Goal: Information Seeking & Learning: Learn about a topic

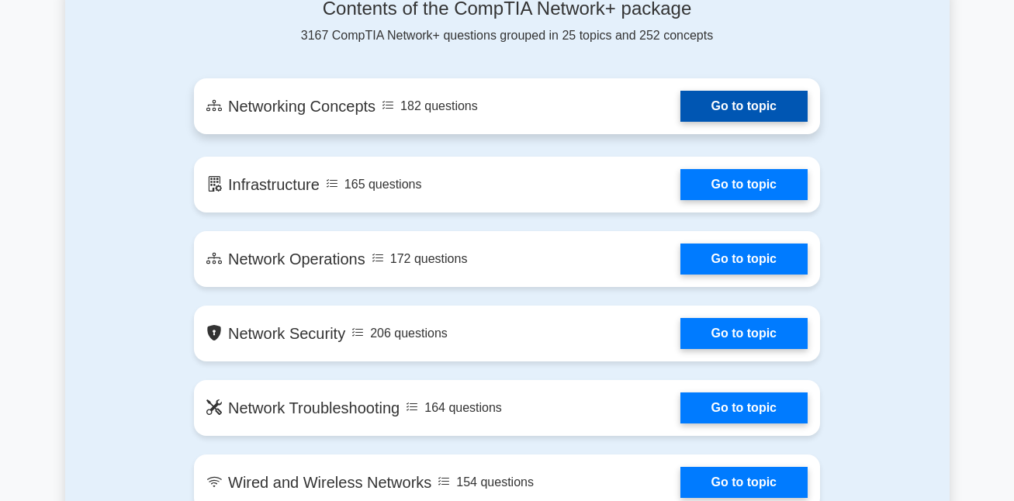
scroll to position [931, 0]
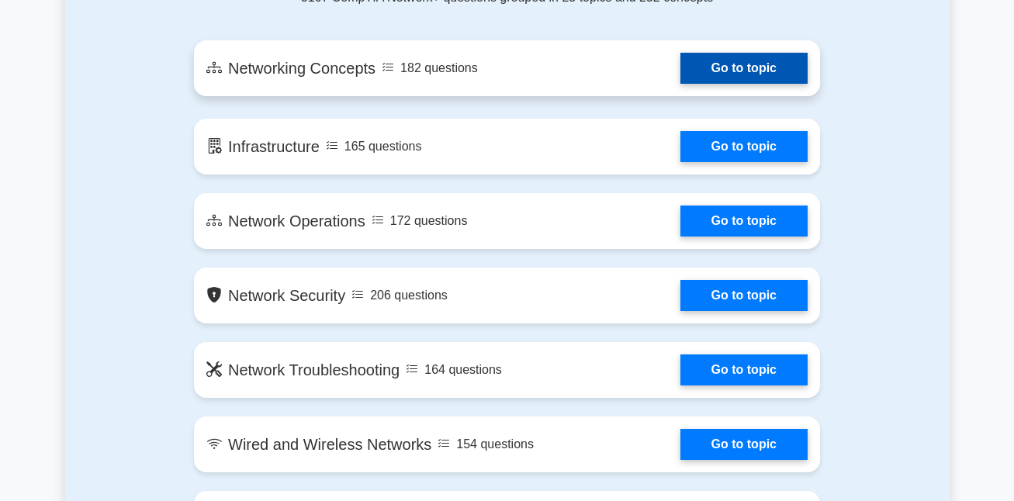
click at [748, 72] on link "Go to topic" at bounding box center [743, 68] width 127 height 31
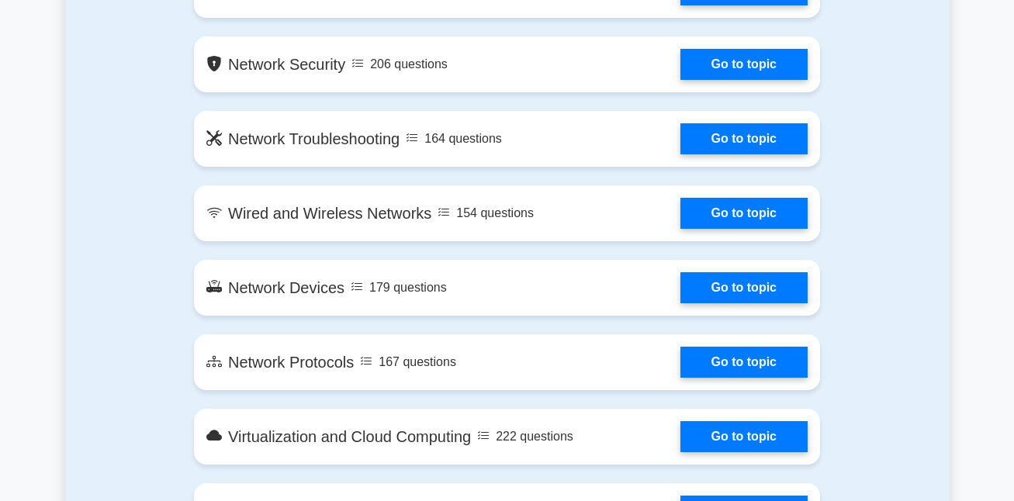
scroll to position [1164, 0]
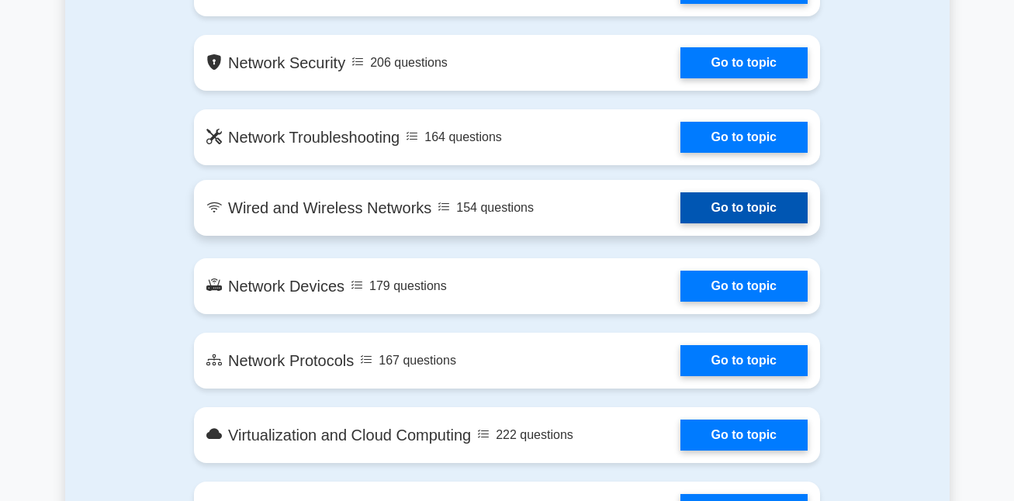
click at [716, 198] on link "Go to topic" at bounding box center [743, 207] width 127 height 31
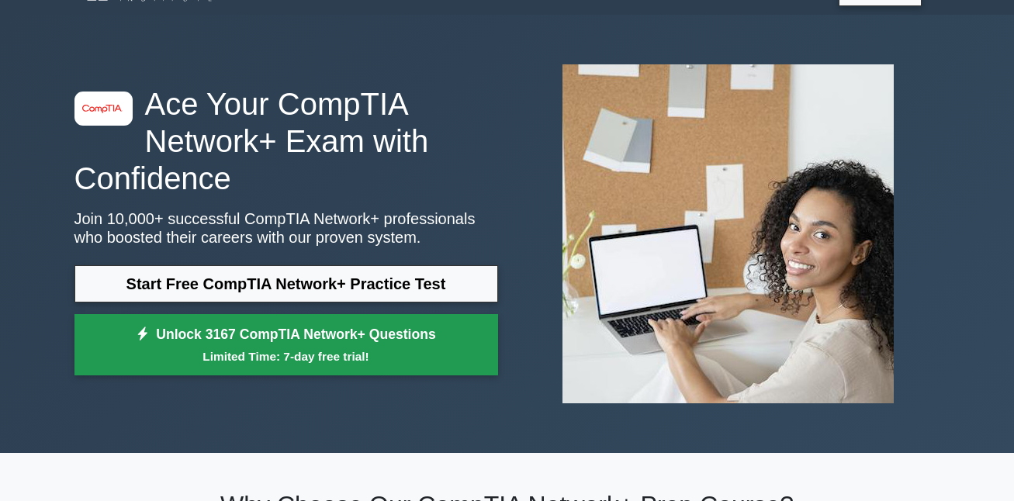
scroll to position [0, 0]
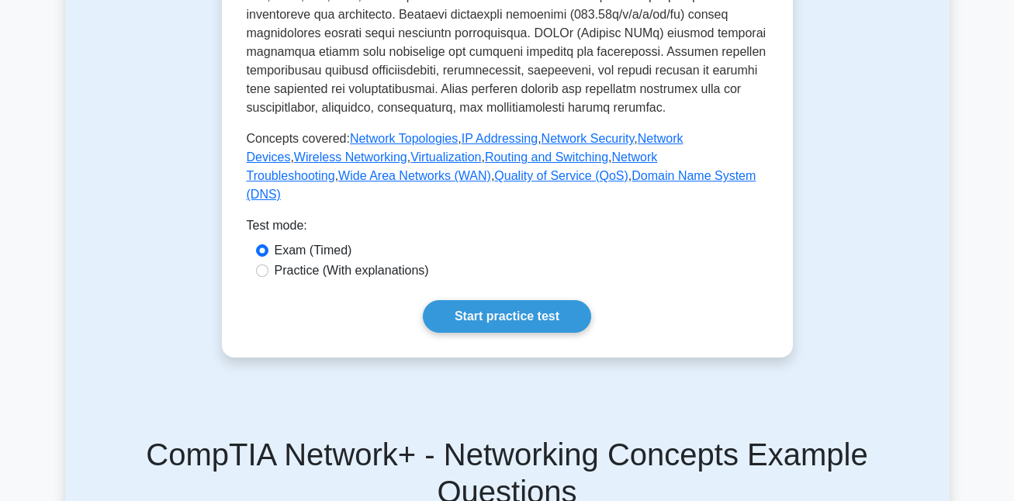
scroll to position [698, 0]
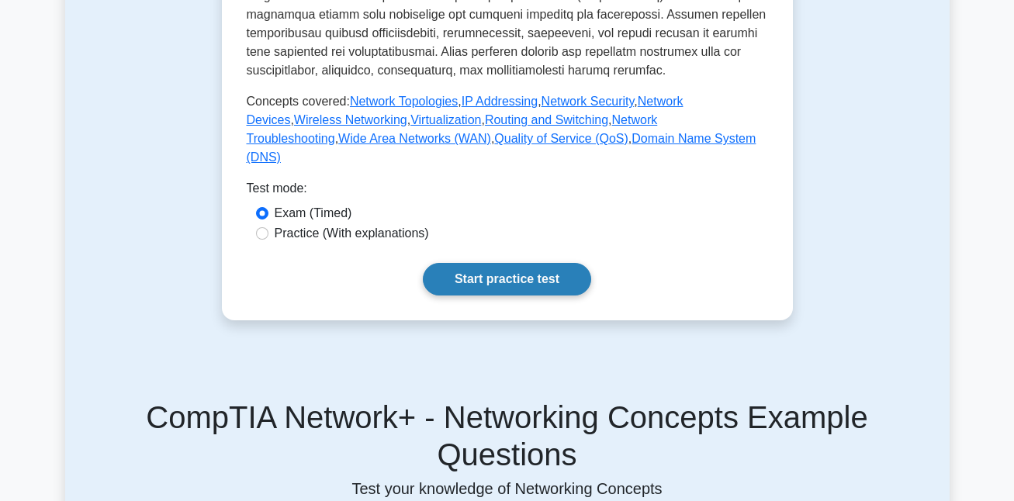
click at [528, 296] on link "Start practice test" at bounding box center [507, 279] width 168 height 33
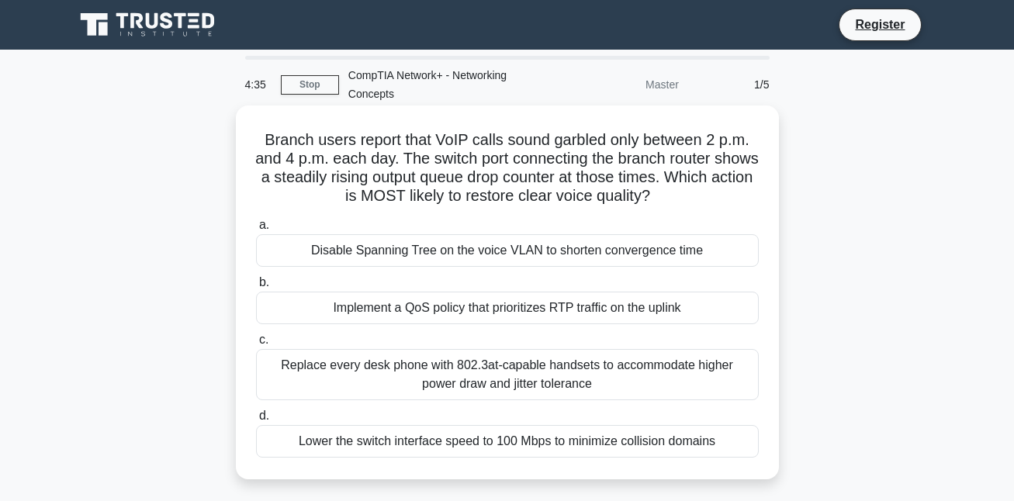
click at [310, 257] on div "Disable Spanning Tree on the voice VLAN to shorten convergence time" at bounding box center [507, 250] width 503 height 33
click at [256, 230] on input "a. Disable Spanning Tree on the voice VLAN to shorten convergence time" at bounding box center [256, 225] width 0 height 10
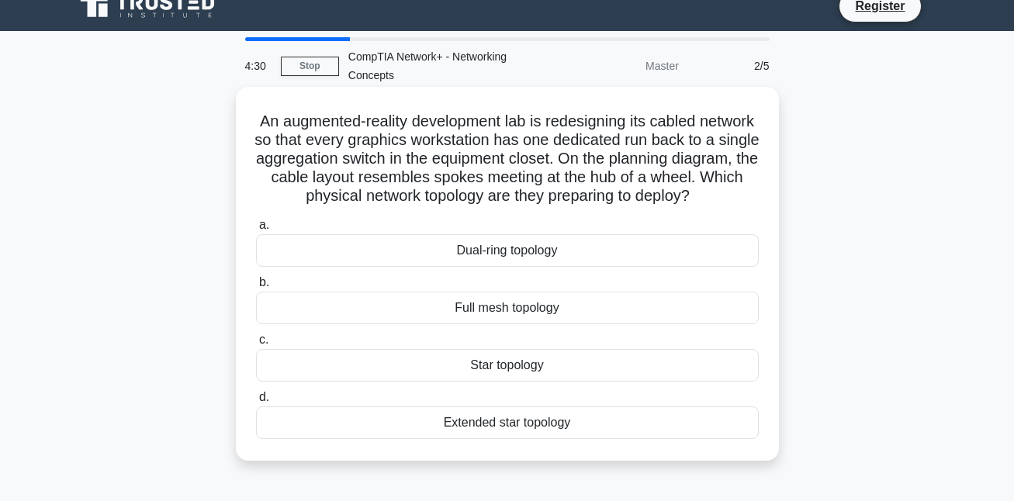
scroll to position [78, 0]
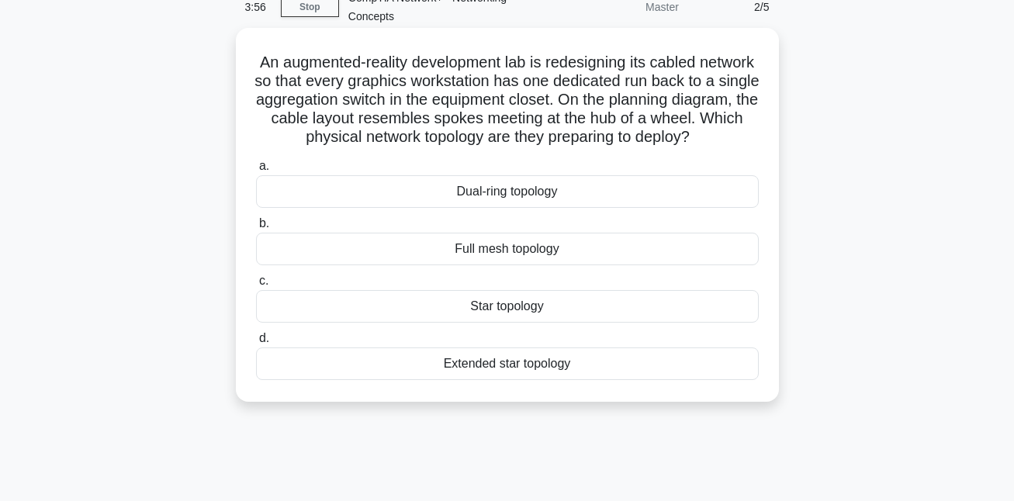
click at [471, 323] on div "Star topology" at bounding box center [507, 306] width 503 height 33
click at [256, 286] on input "c. Star topology" at bounding box center [256, 281] width 0 height 10
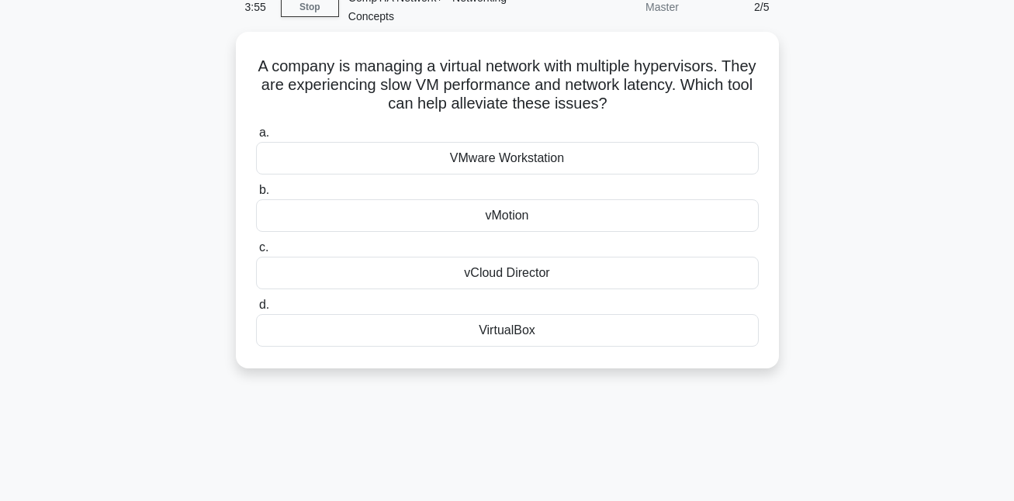
scroll to position [0, 0]
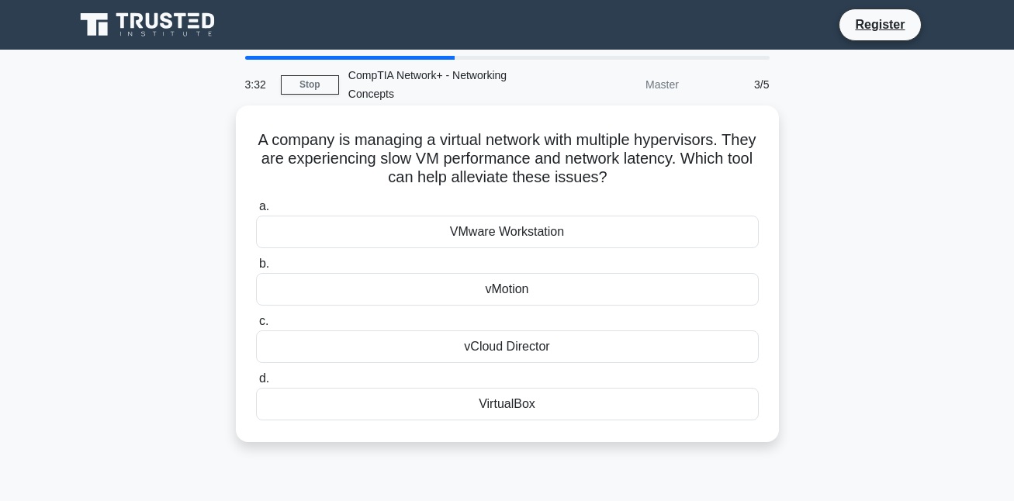
click at [375, 238] on div "VMware Workstation" at bounding box center [507, 232] width 503 height 33
click at [256, 212] on input "a. VMware Workstation" at bounding box center [256, 207] width 0 height 10
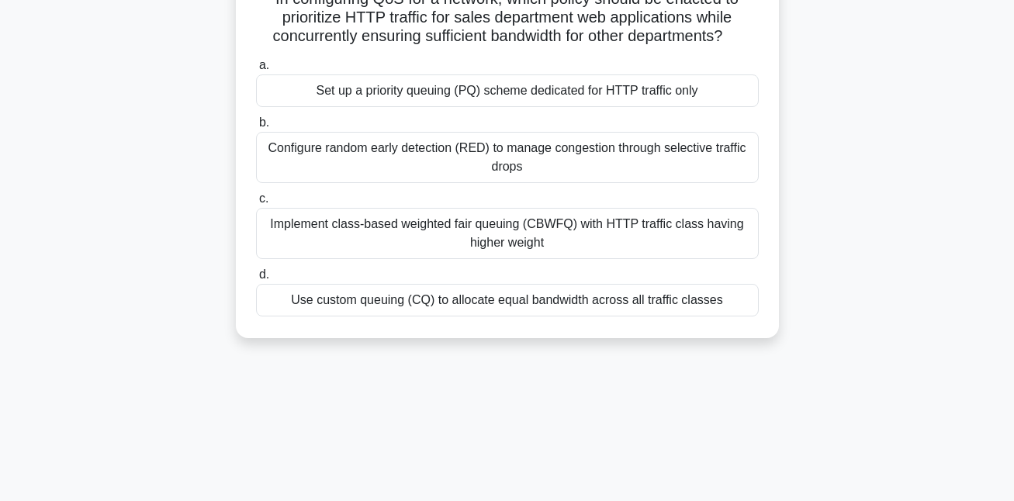
scroll to position [155, 0]
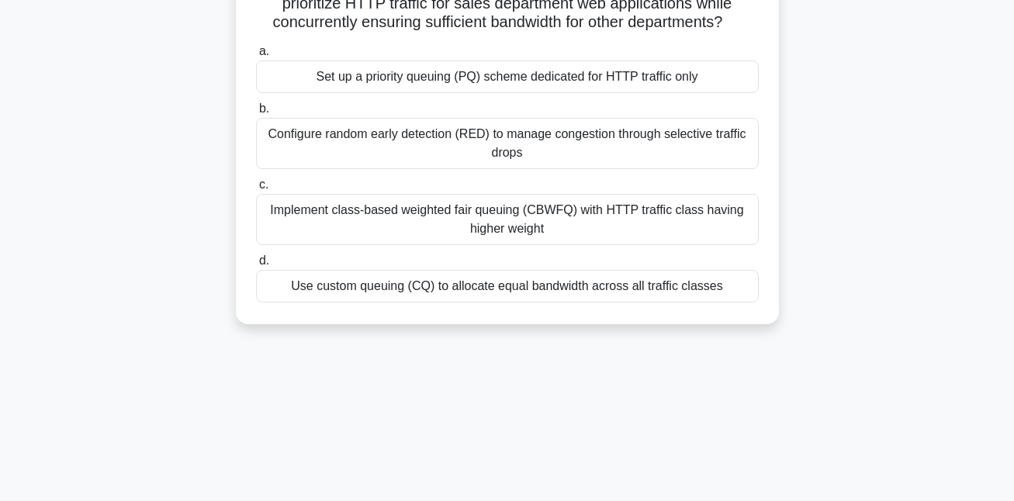
click at [304, 222] on div "Implement class-based weighted fair queuing (CBWFQ) with HTTP traffic class hav…" at bounding box center [507, 219] width 503 height 51
click at [256, 190] on input "c. Implement class-based weighted fair queuing (CBWFQ) with HTTP traffic class …" at bounding box center [256, 185] width 0 height 10
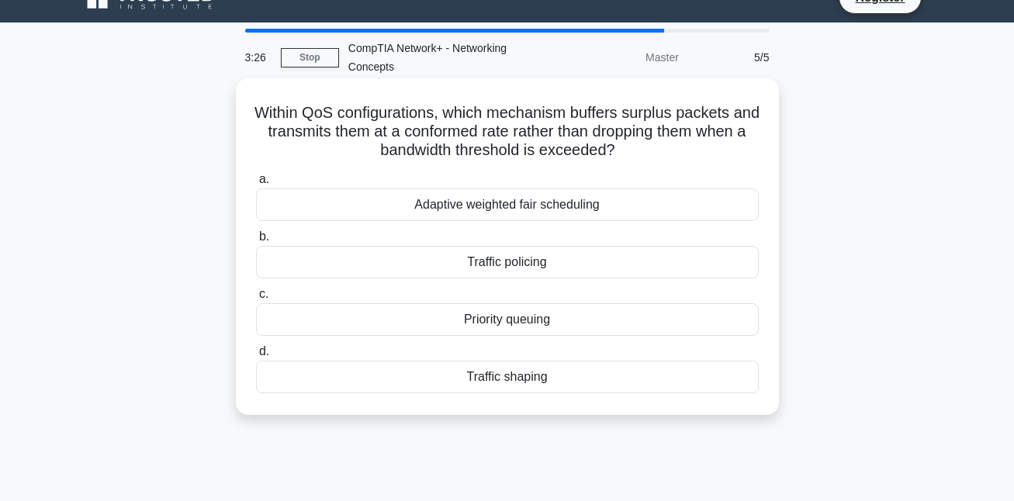
scroll to position [0, 0]
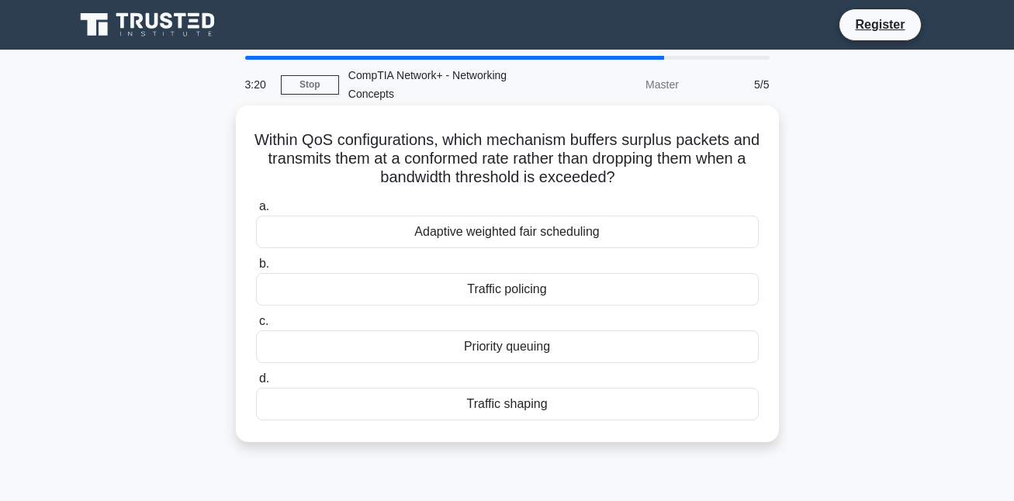
click at [334, 327] on label "c. Priority queuing" at bounding box center [507, 337] width 503 height 51
click at [256, 327] on input "c. Priority queuing" at bounding box center [256, 322] width 0 height 10
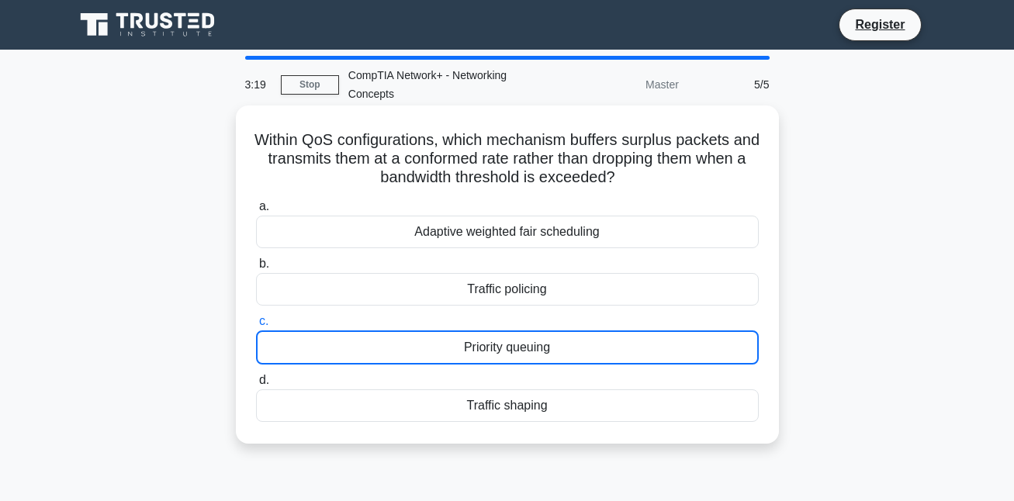
scroll to position [40, 0]
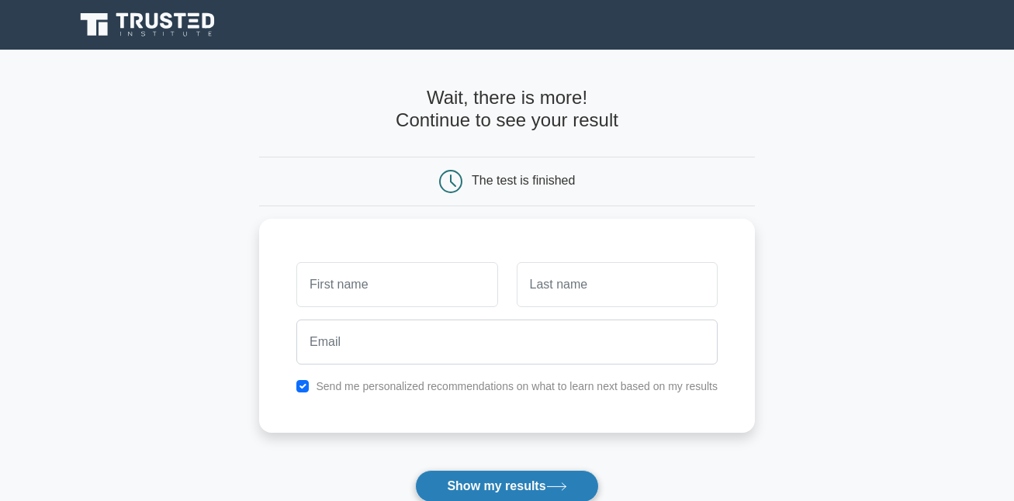
click at [537, 481] on button "Show my results" at bounding box center [506, 486] width 183 height 33
click at [177, 383] on main "Wait, there is more! Continue to see your result The test is finished and the" at bounding box center [507, 329] width 1014 height 559
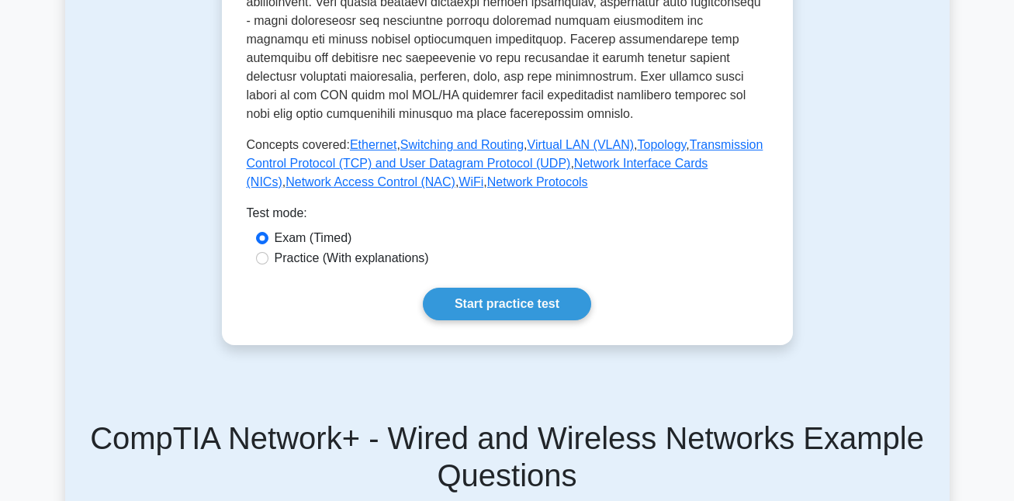
scroll to position [621, 0]
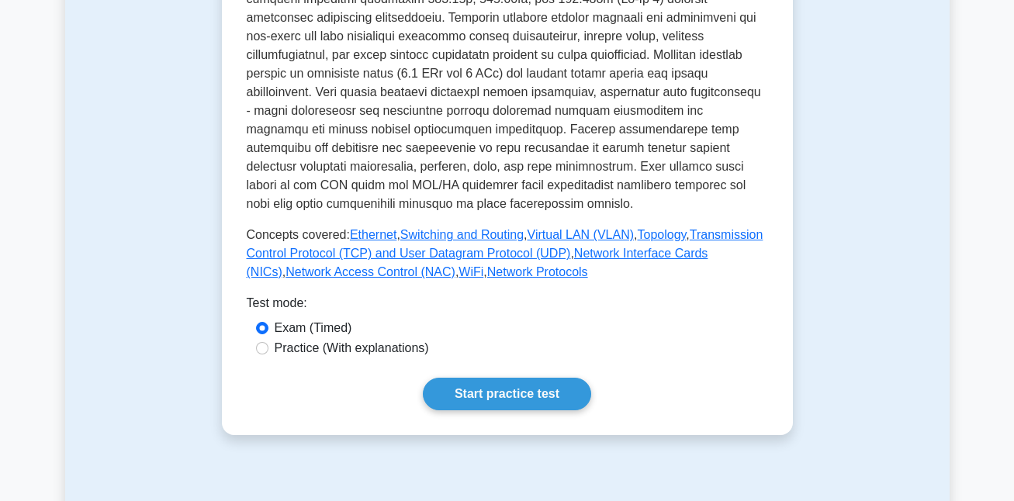
click at [278, 339] on label "Practice (With explanations)" at bounding box center [352, 348] width 154 height 19
click at [268, 342] on input "Practice (With explanations)" at bounding box center [262, 348] width 12 height 12
radio input "true"
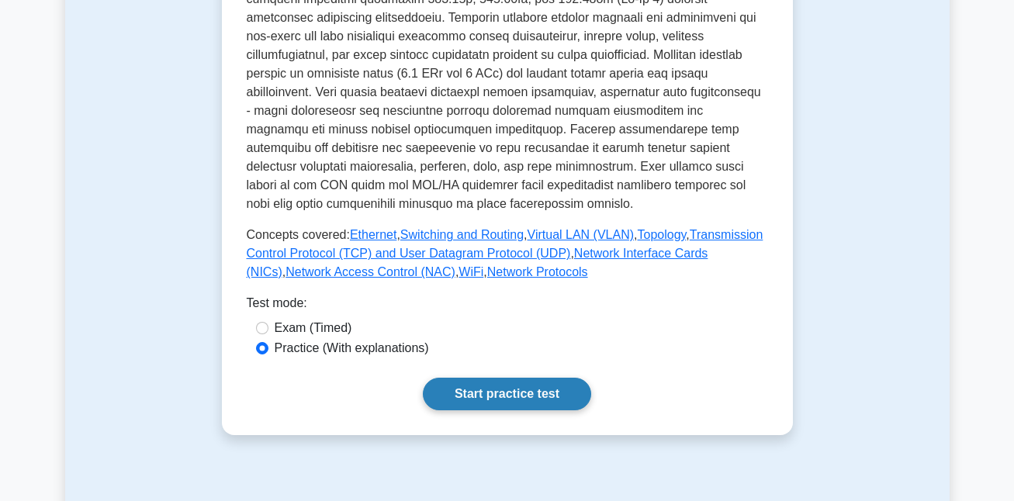
click at [504, 378] on link "Start practice test" at bounding box center [507, 394] width 168 height 33
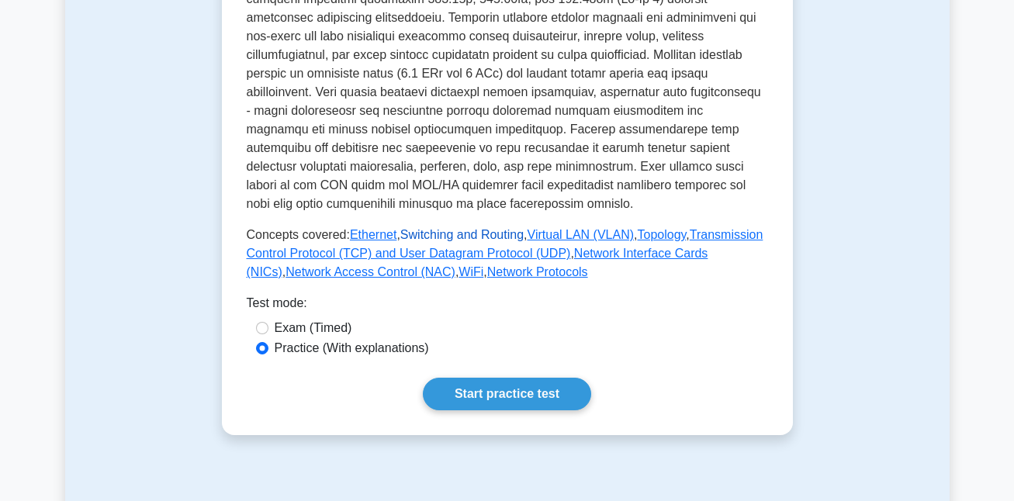
click at [426, 228] on link "Switching and Routing" at bounding box center [461, 234] width 123 height 13
click at [303, 235] on link "Transmission Control Protocol (TCP) and User Datagram Protocol (UDP)" at bounding box center [505, 244] width 517 height 32
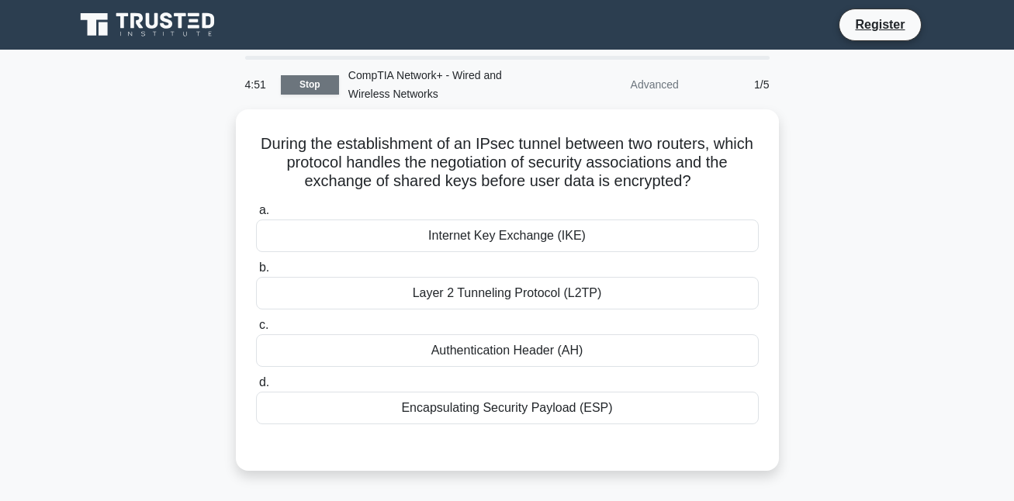
click at [320, 84] on link "Stop" at bounding box center [310, 84] width 58 height 19
click at [685, 85] on div "Advanced" at bounding box center [620, 84] width 136 height 31
click at [671, 82] on div "Advanced" at bounding box center [620, 84] width 136 height 31
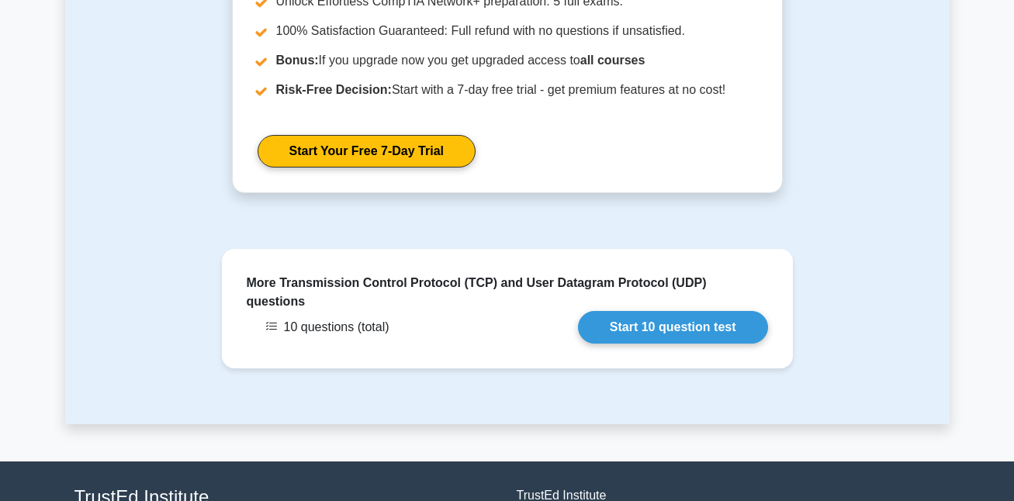
scroll to position [2250, 0]
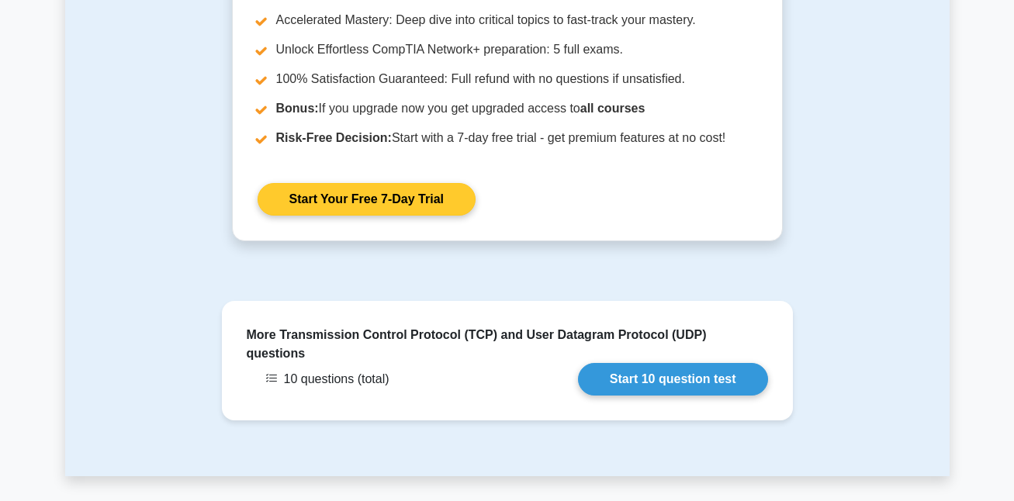
click at [325, 204] on link "Start Your Free 7-Day Trial" at bounding box center [367, 199] width 218 height 33
